Goal: Navigation & Orientation: Find specific page/section

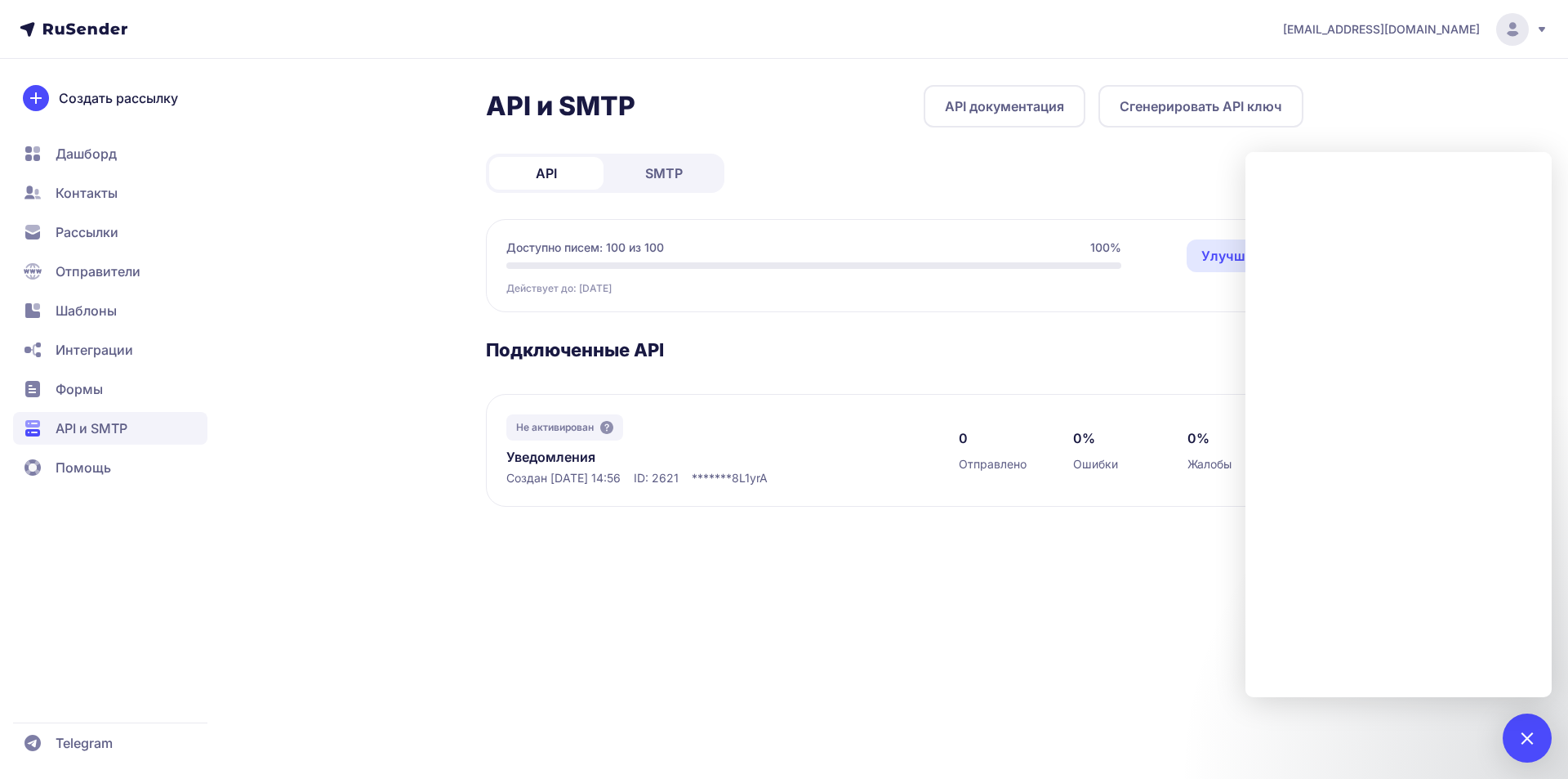
click at [812, 638] on div "a.demidenko@kungfu-world.ru API и SMTP API документация Сгенерировать API ключ …" at bounding box center [784, 389] width 1568 height 779
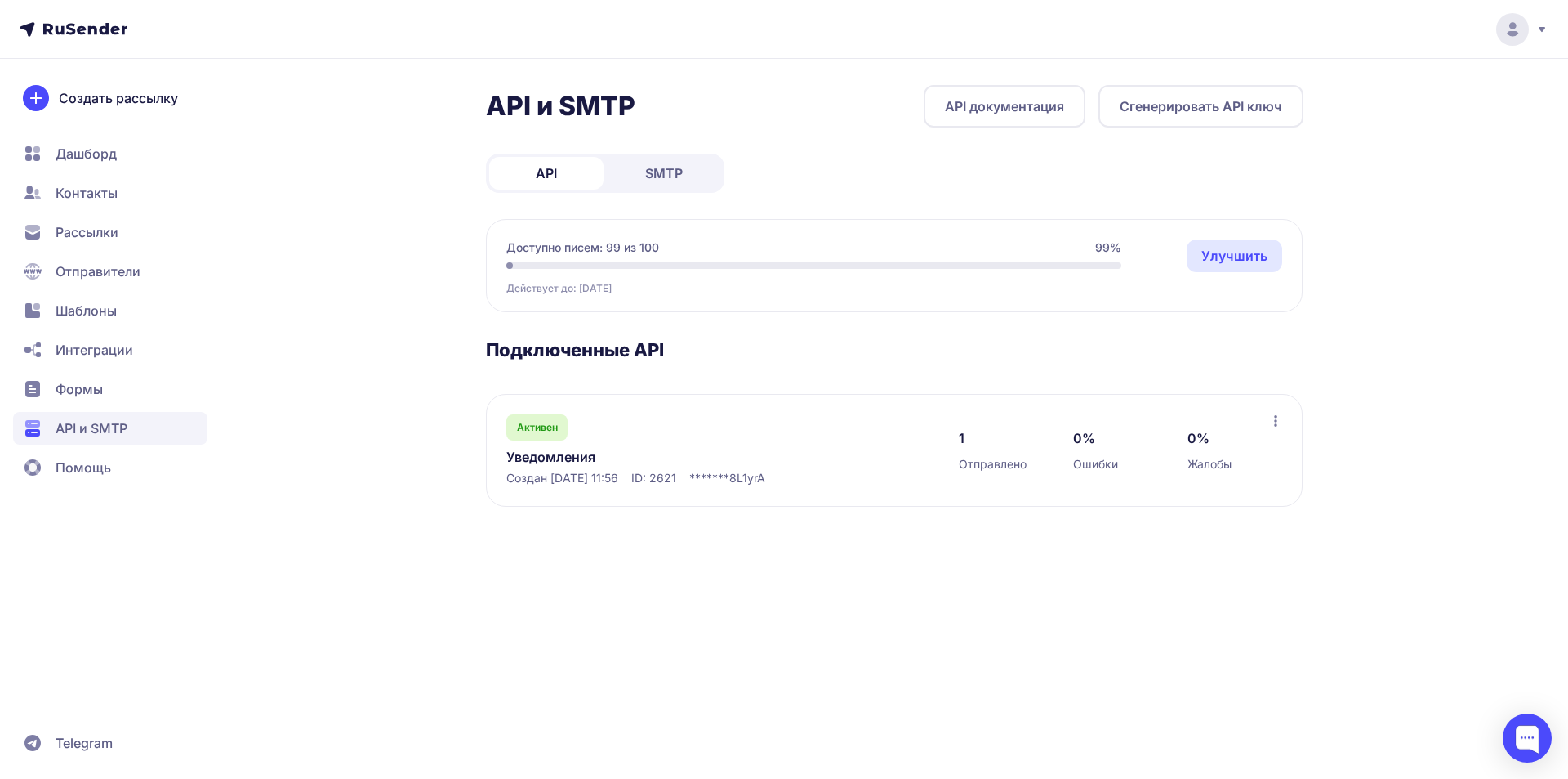
click at [1229, 259] on link "Улучшить" at bounding box center [1234, 255] width 95 height 32
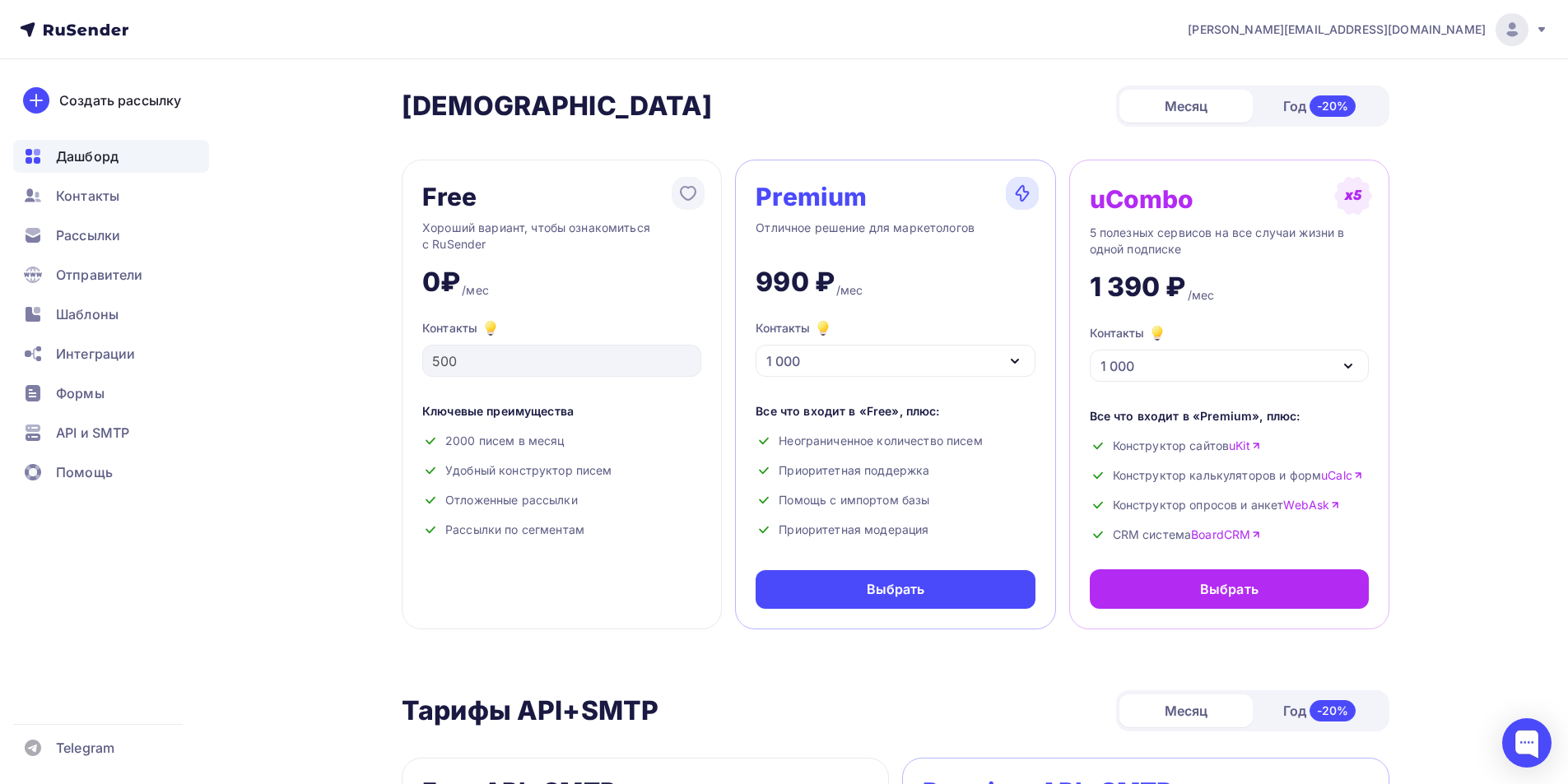
click at [106, 163] on span "Дашборд" at bounding box center [86, 157] width 62 height 20
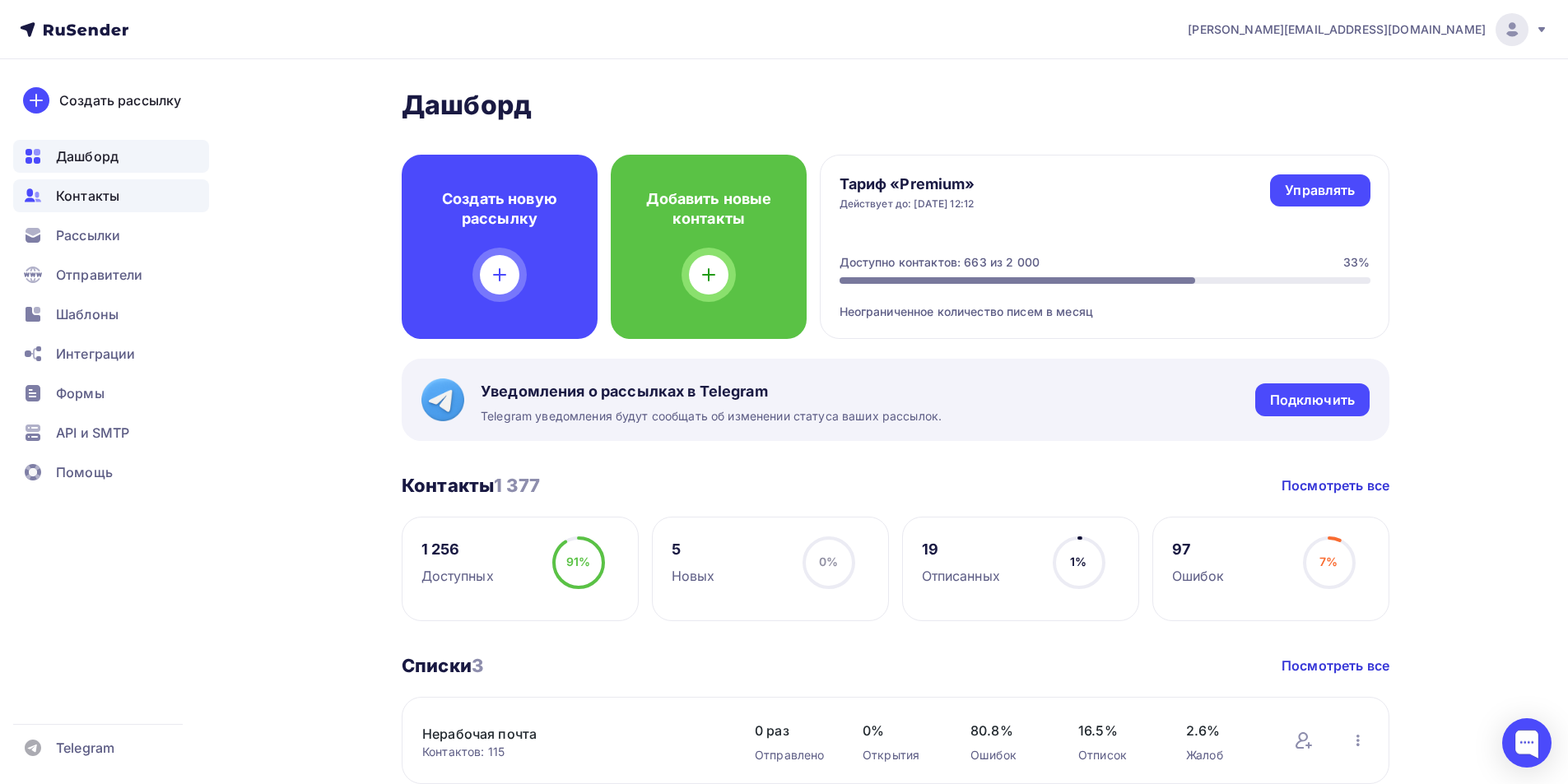
click at [101, 211] on div "Контакты" at bounding box center [110, 195] width 195 height 33
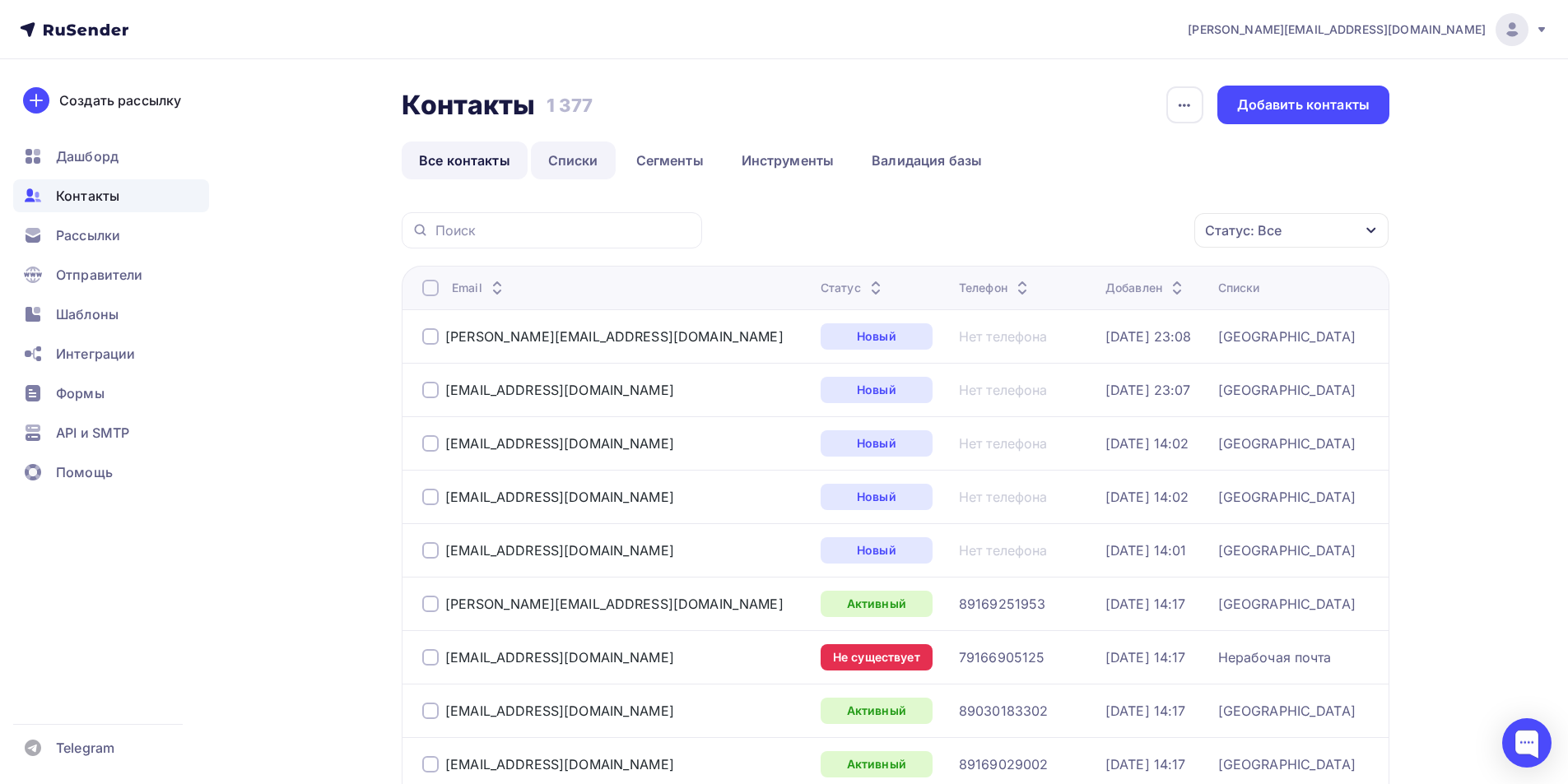
click at [576, 164] on link "Списки" at bounding box center [572, 161] width 84 height 38
